Goal: Task Accomplishment & Management: Use online tool/utility

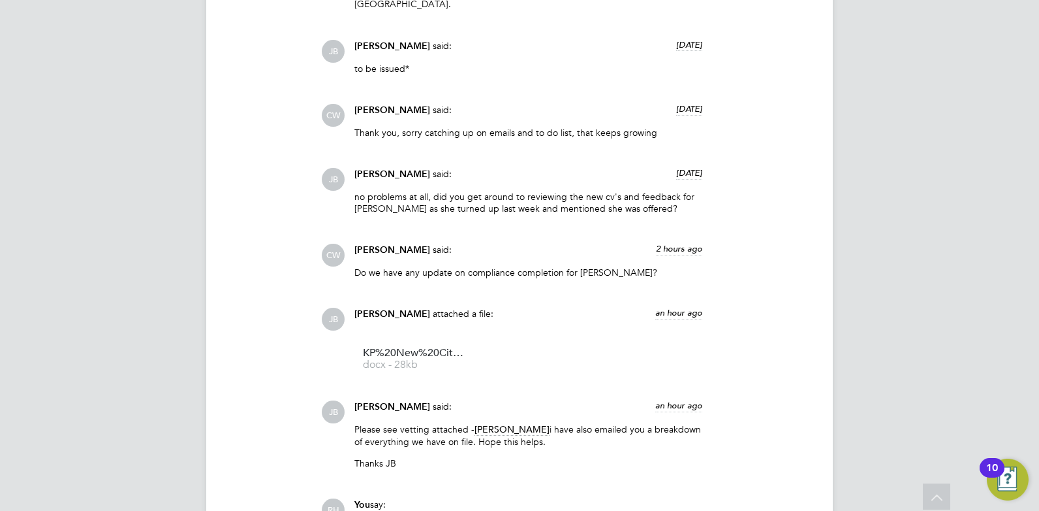
scroll to position [1909, 0]
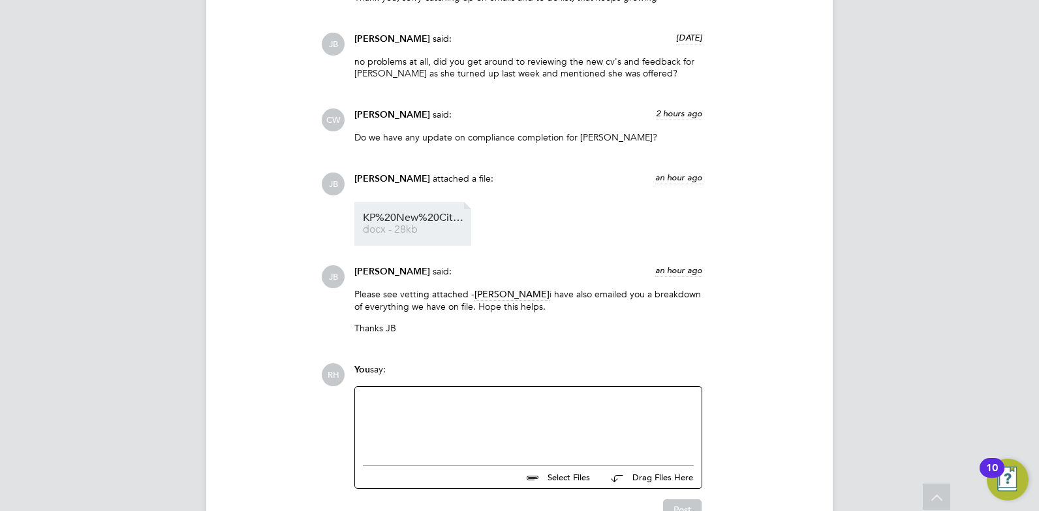
click at [405, 213] on span "KP%20New%20City%20college%20-%20Candidate%20Vetting%20Form" at bounding box center [415, 218] width 104 height 10
click at [407, 400] on div at bounding box center [528, 422] width 331 height 56
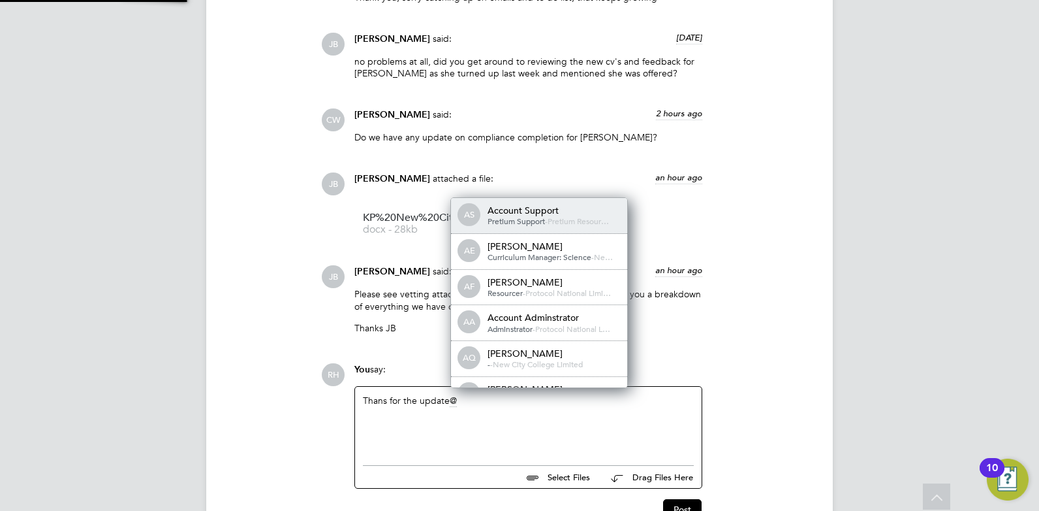
scroll to position [10, 131]
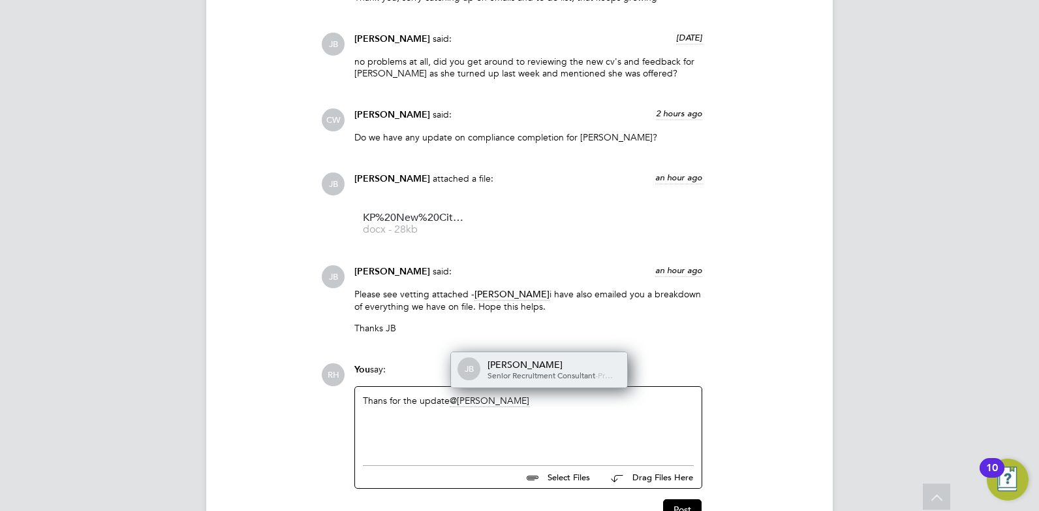
click at [569, 370] on span "Senior Recruitment Consultant" at bounding box center [542, 375] width 108 height 10
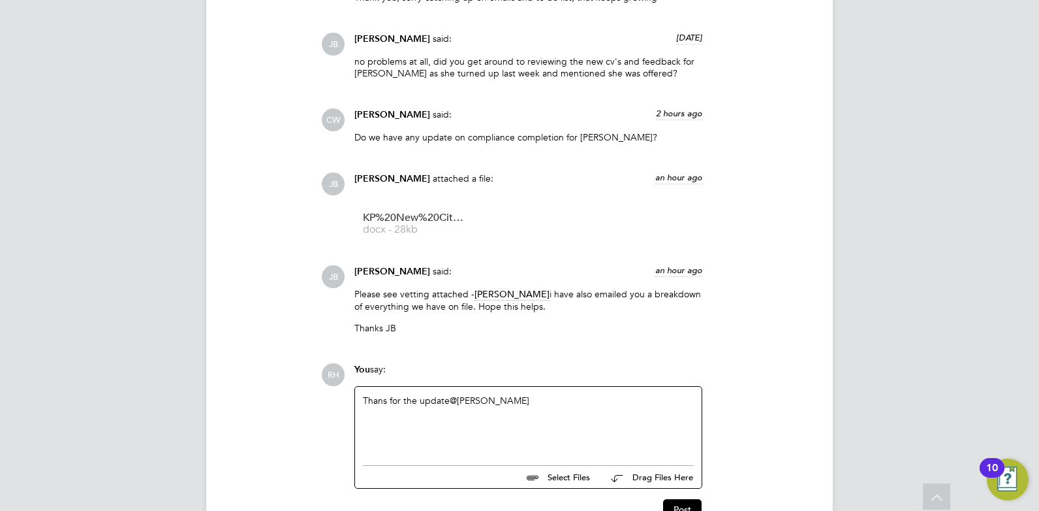
click at [385, 394] on div "Thans for the update @Josh Boulding ​" at bounding box center [528, 422] width 331 height 56
click at [398, 409] on div "Thanks for the update @Josh Boulding ​" at bounding box center [528, 422] width 331 height 56
click at [545, 394] on div "Thanks for the update @Josh Boulding ​" at bounding box center [528, 422] width 331 height 56
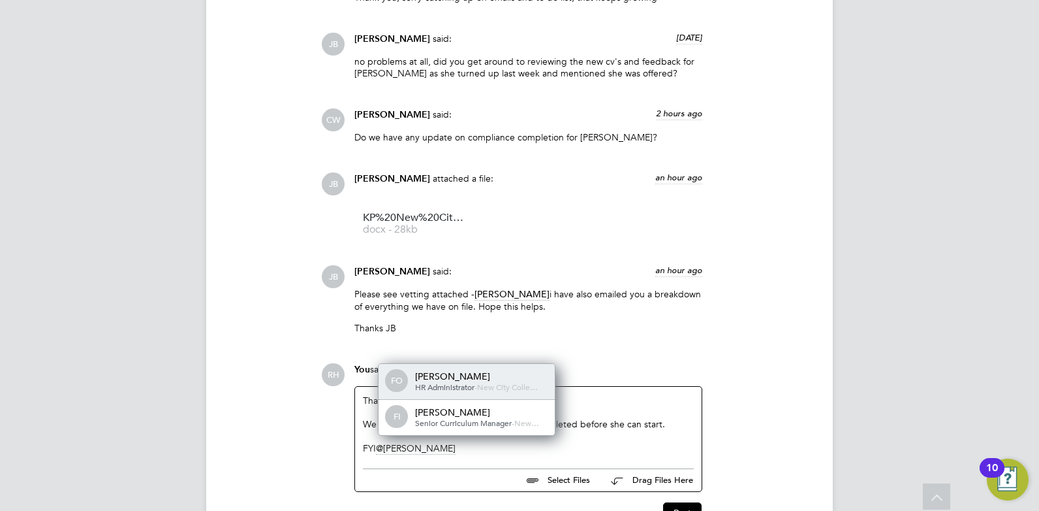
click at [530, 381] on span "New City Colle…" at bounding box center [507, 386] width 61 height 10
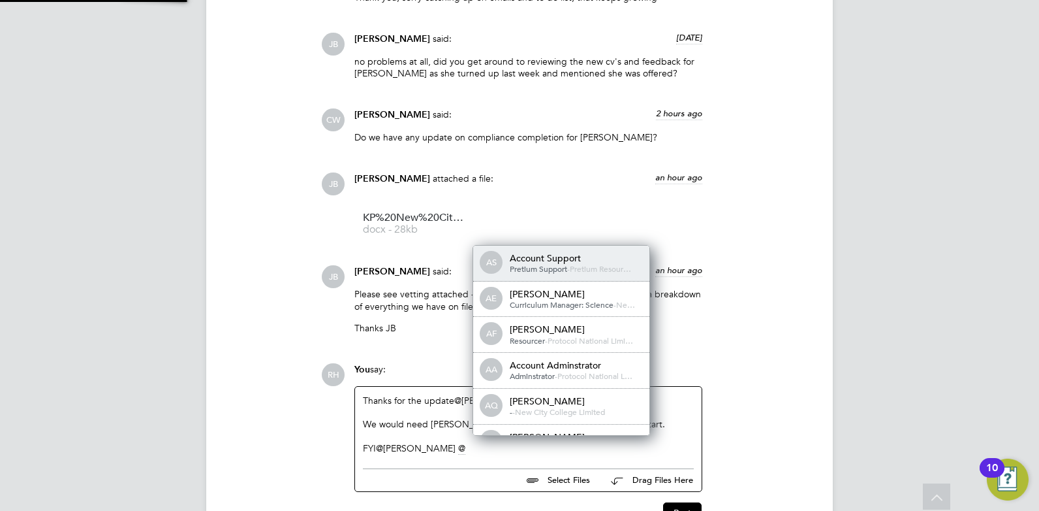
scroll to position [0, 0]
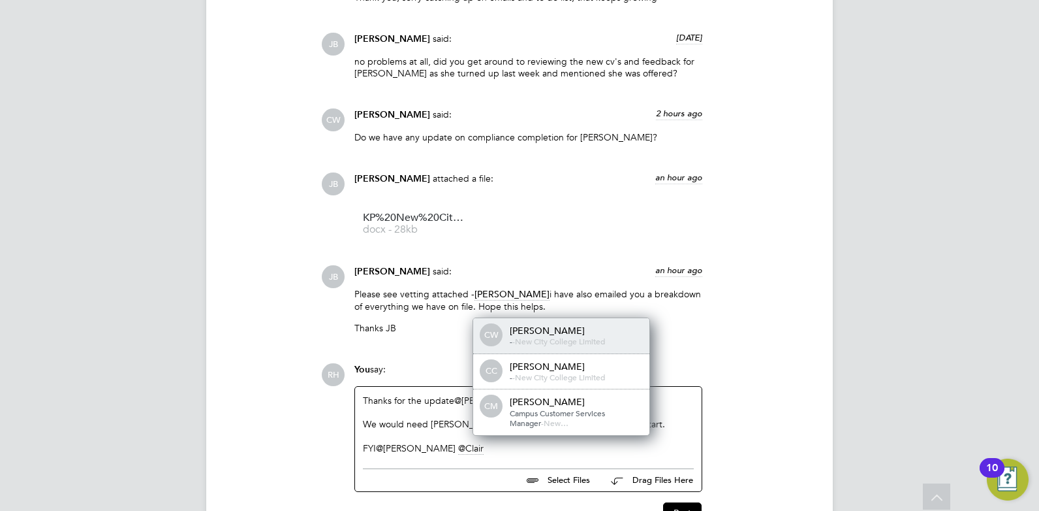
click at [545, 324] on div "[PERSON_NAME]" at bounding box center [575, 330] width 131 height 12
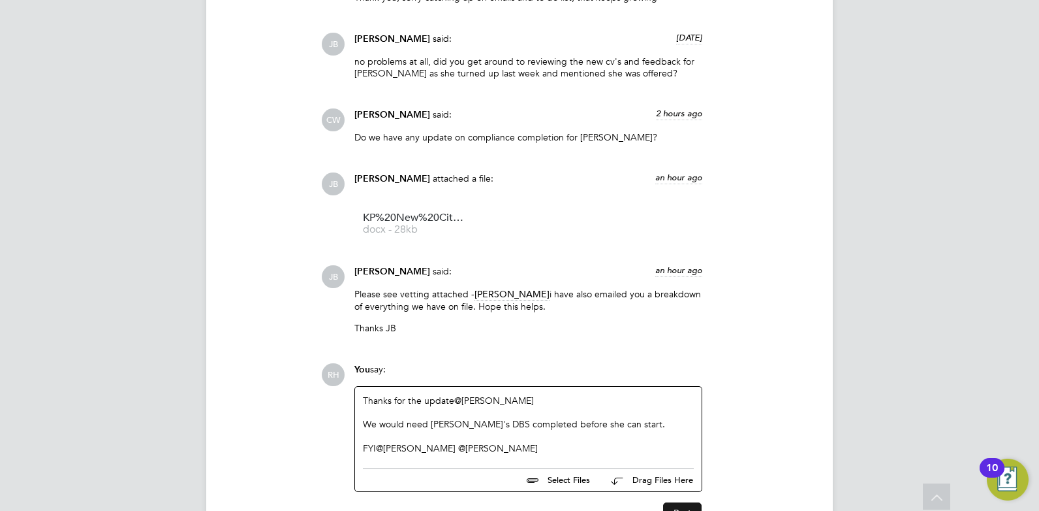
click at [684, 502] on button "Post" at bounding box center [682, 512] width 39 height 21
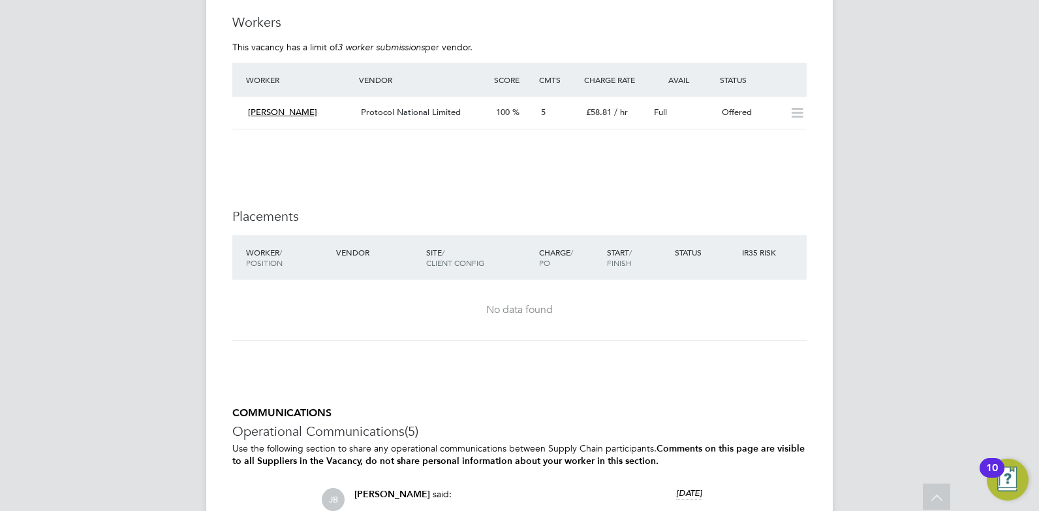
scroll to position [2085, 0]
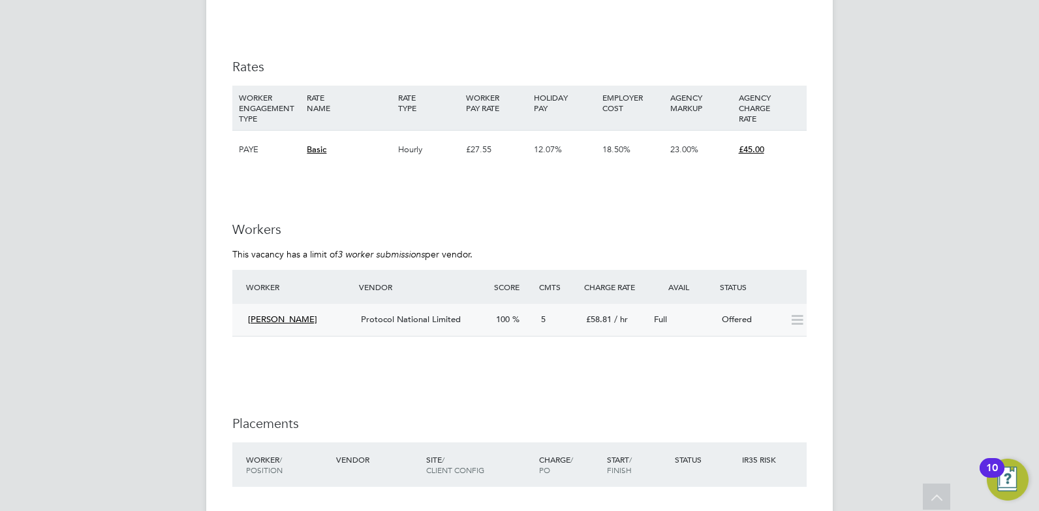
click at [352, 321] on div "Mahfuza Bushra" at bounding box center [299, 320] width 113 height 22
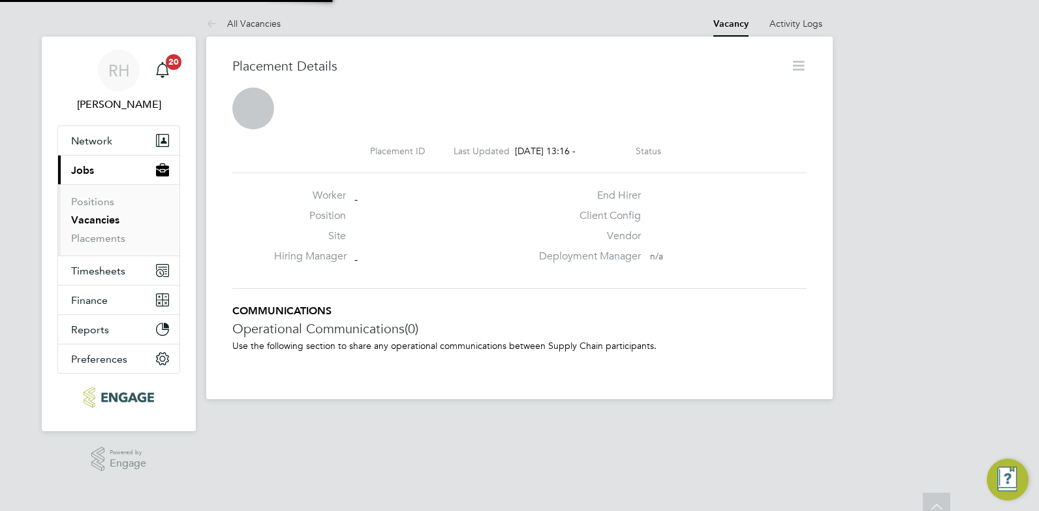
scroll to position [7, 7]
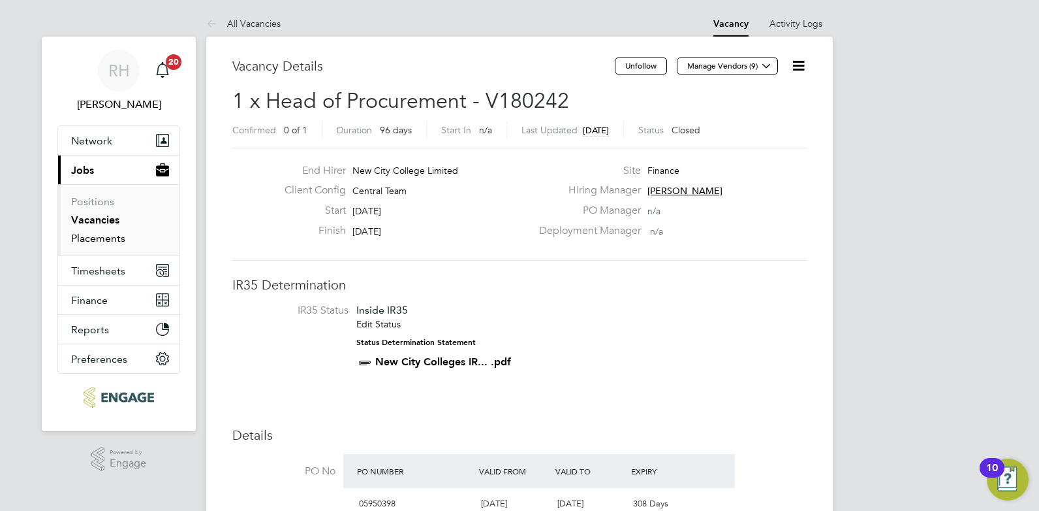
click at [101, 234] on link "Placements" at bounding box center [98, 238] width 54 height 12
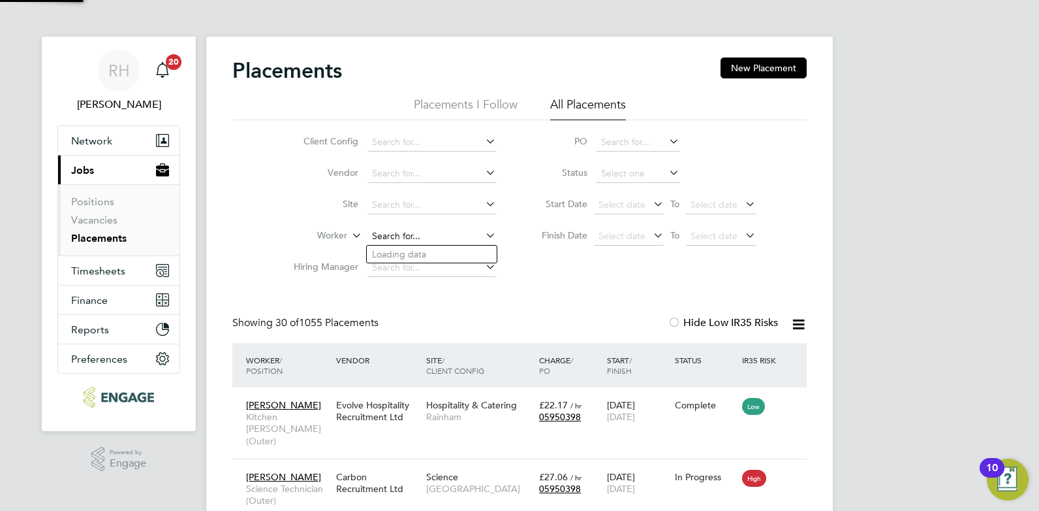
click at [422, 234] on input at bounding box center [432, 236] width 129 height 18
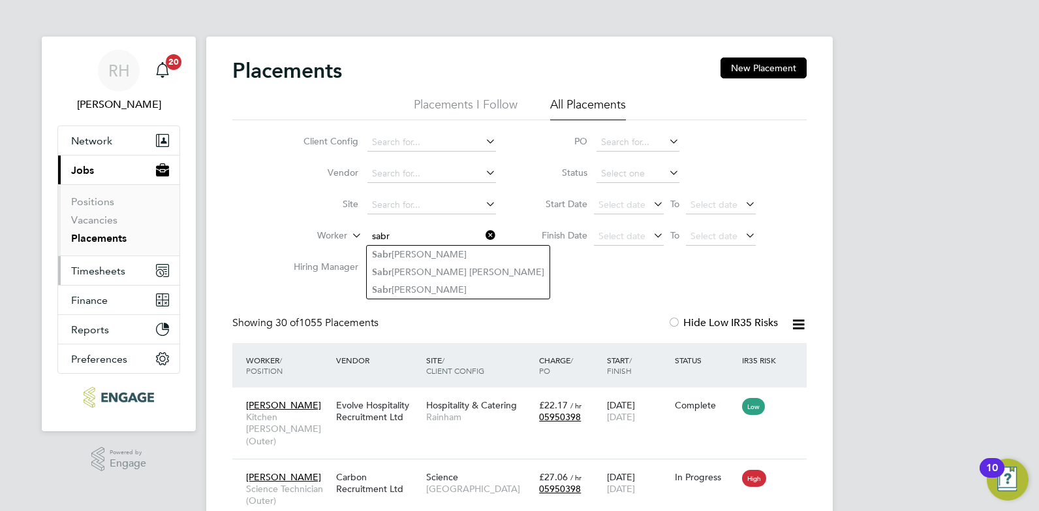
type input "sabr"
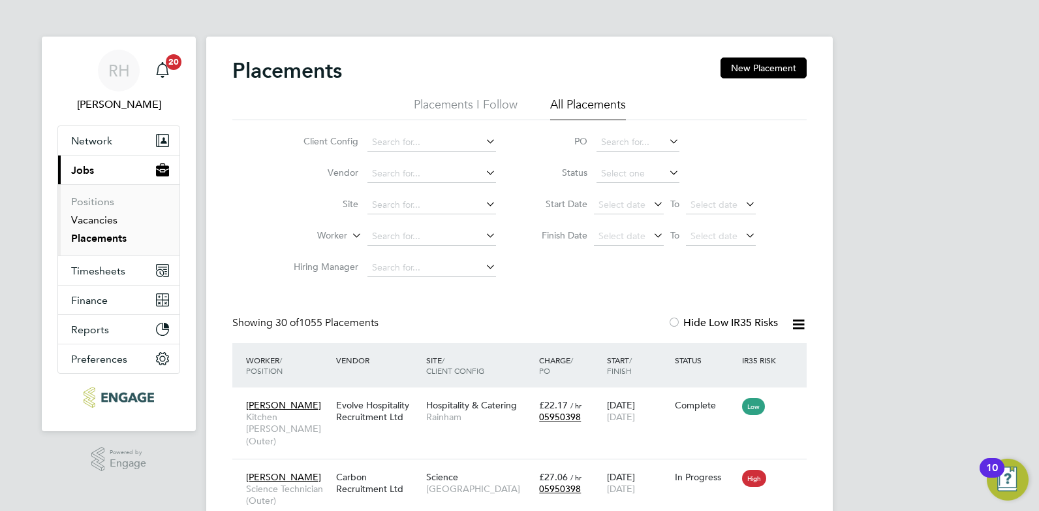
click at [103, 223] on link "Vacancies" at bounding box center [94, 220] width 46 height 12
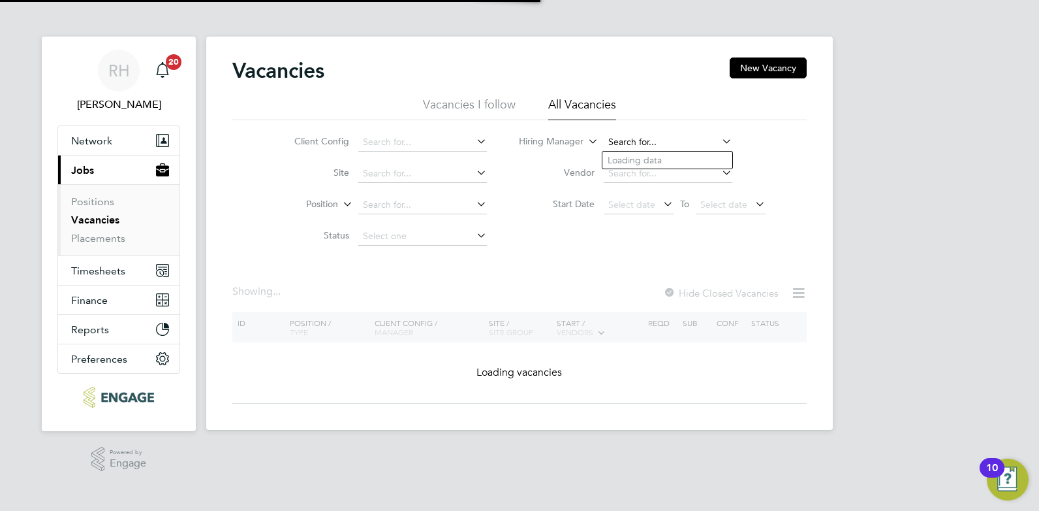
click at [637, 144] on input at bounding box center [668, 142] width 129 height 18
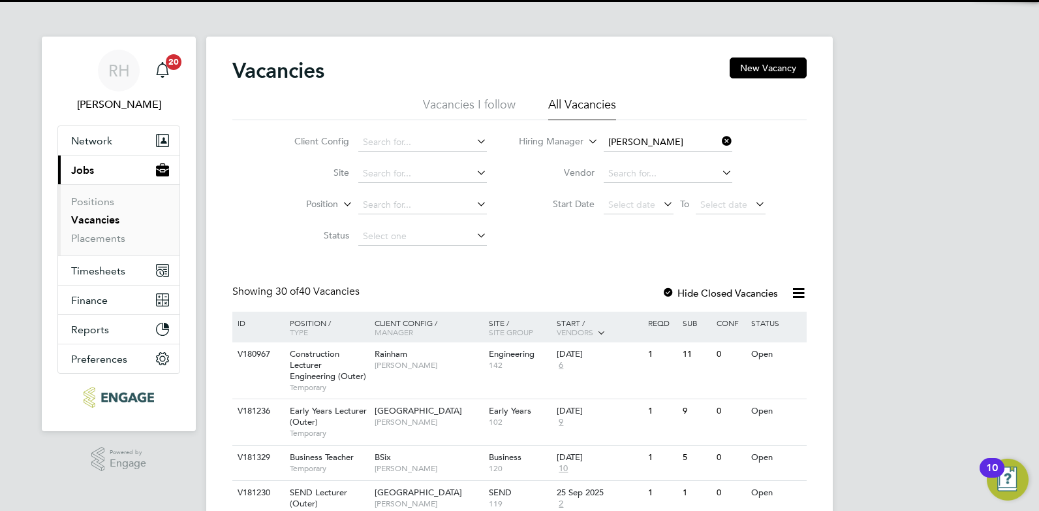
click at [640, 165] on li "[PERSON_NAME]" at bounding box center [685, 160] width 164 height 18
type input "[PERSON_NAME]"
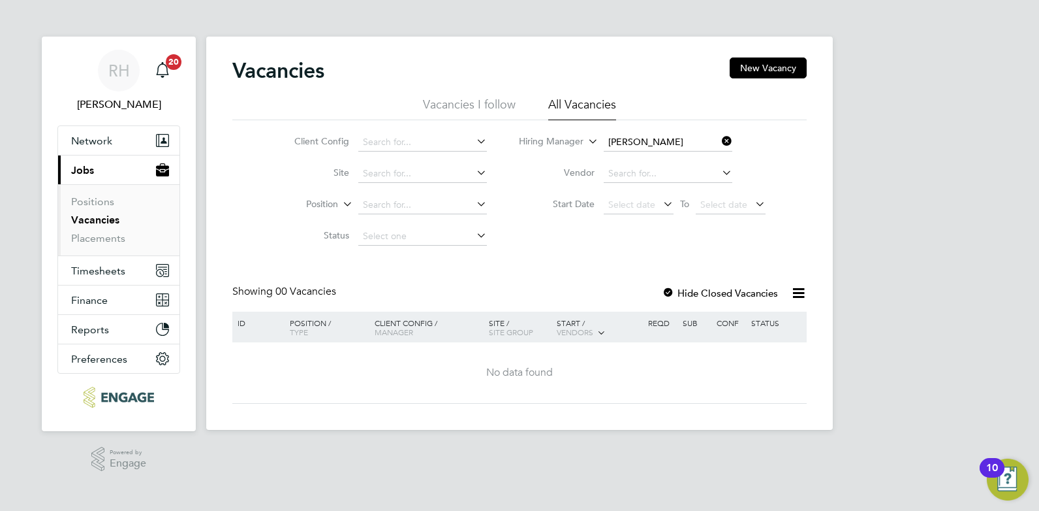
click at [671, 290] on div at bounding box center [668, 293] width 13 height 13
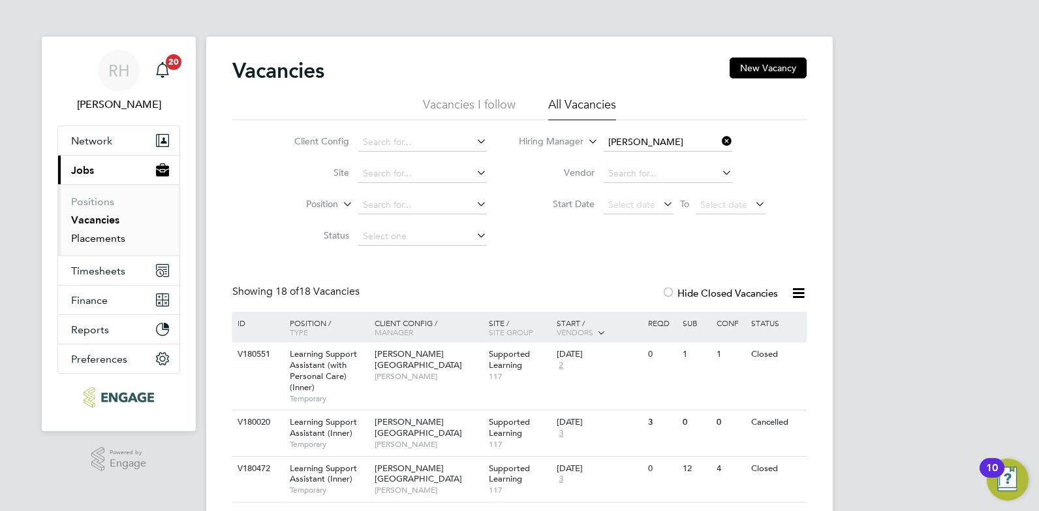
click at [99, 237] on link "Placements" at bounding box center [98, 238] width 54 height 12
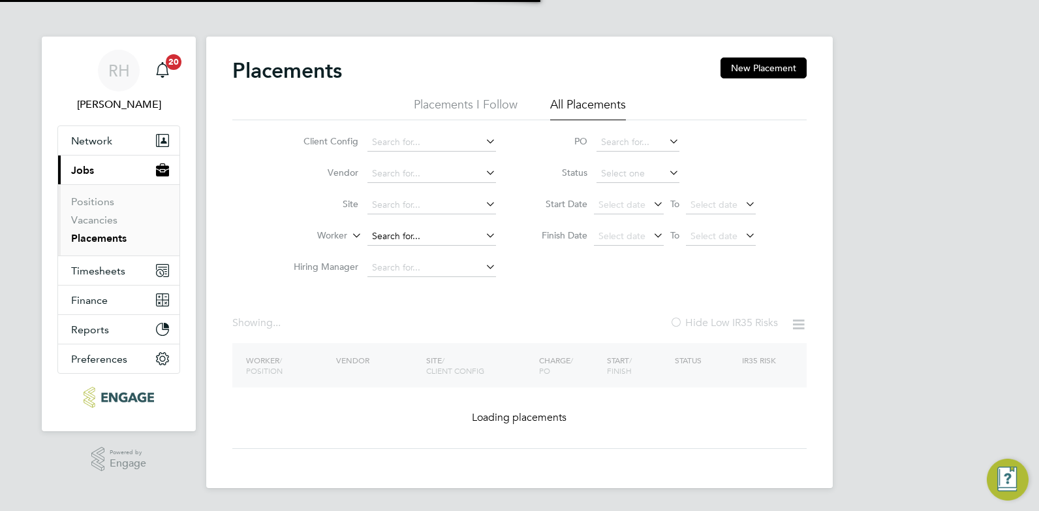
click at [394, 234] on input at bounding box center [432, 236] width 129 height 18
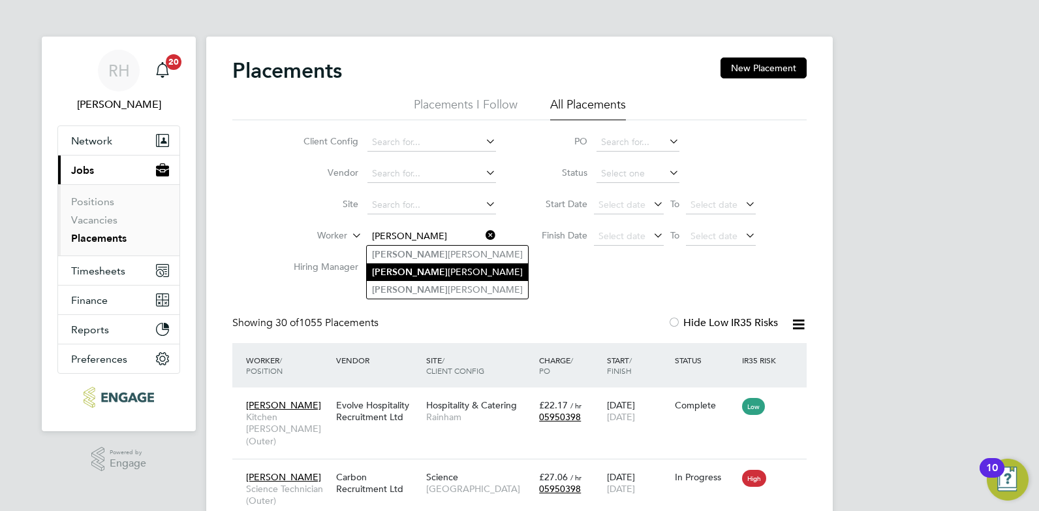
click at [398, 277] on li "[PERSON_NAME] [PERSON_NAME]" at bounding box center [447, 272] width 161 height 18
type input "[PERSON_NAME] [PERSON_NAME]"
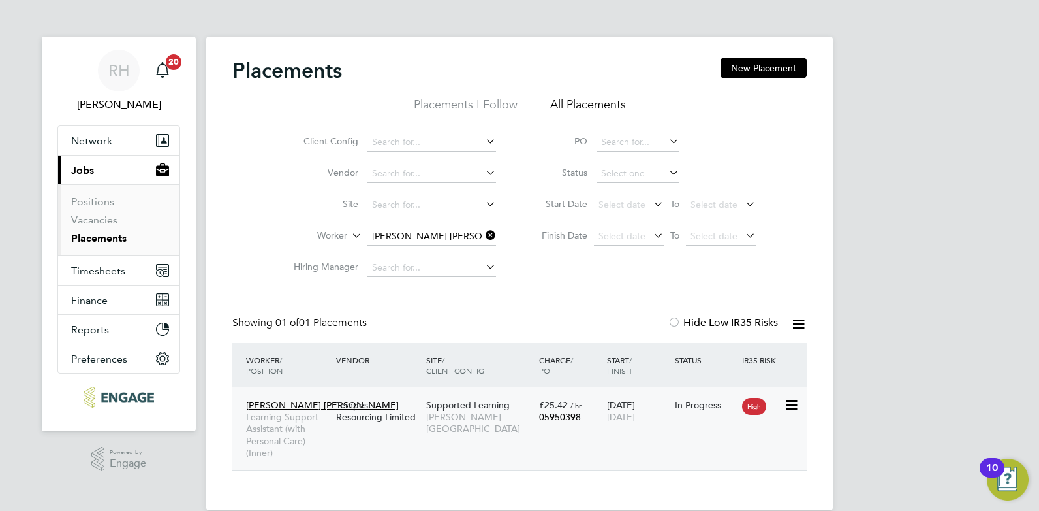
click at [278, 422] on span "Learning Support Assistant (with Personal Care) (Inner)" at bounding box center [288, 435] width 84 height 48
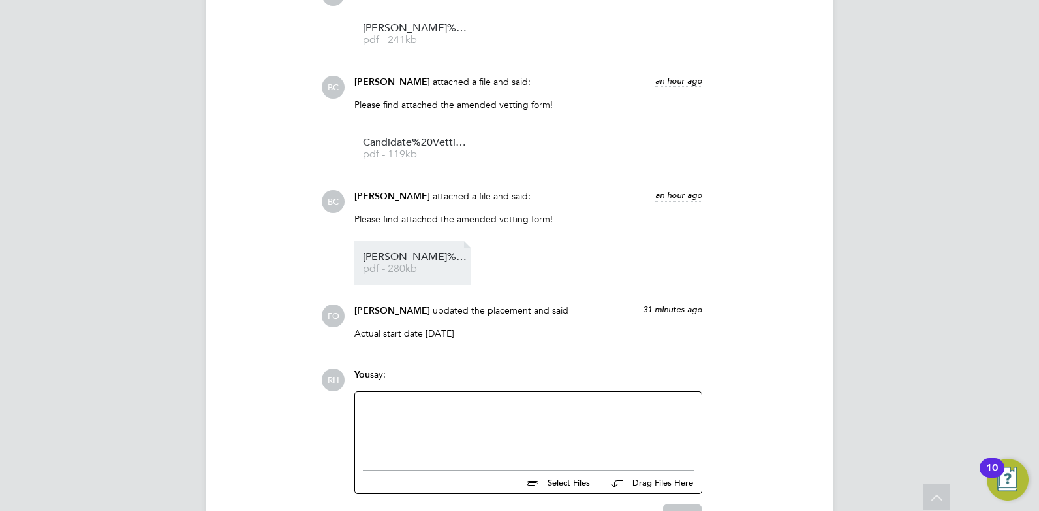
click at [411, 260] on span "Sabrina%20Michelle%20NCC%20vetting" at bounding box center [415, 257] width 104 height 10
